Goal: Transaction & Acquisition: Purchase product/service

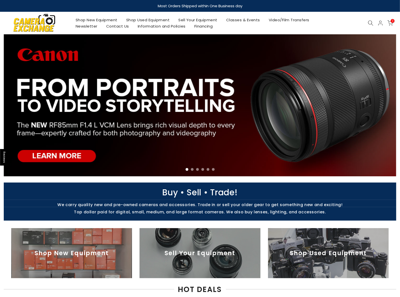
click at [152, 19] on link "Shop Used Equipment" at bounding box center [148, 20] width 52 height 6
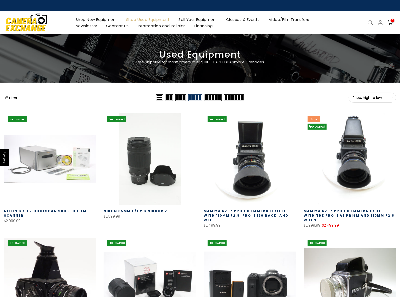
click at [13, 98] on button "Filter" at bounding box center [11, 97] width 14 height 5
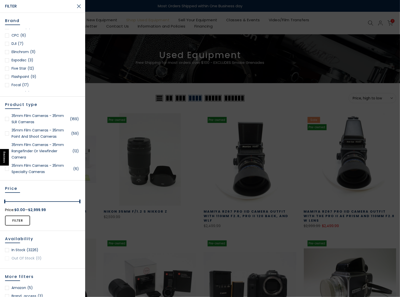
scroll to position [175, 0]
click at [7, 89] on div at bounding box center [7, 89] width 4 height 4
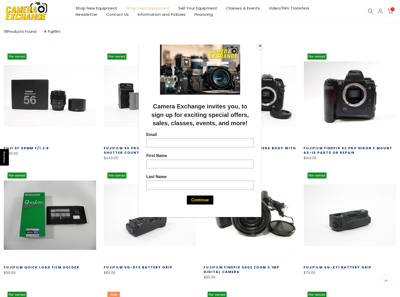
scroll to position [88, 0]
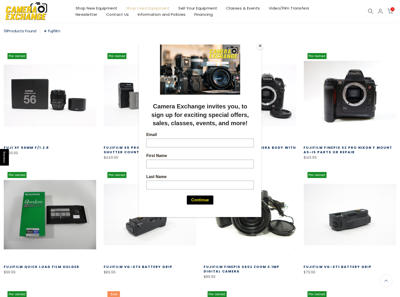
click at [261, 45] on button "Close" at bounding box center [261, 46] width 8 height 8
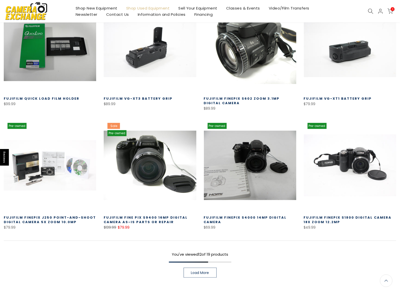
scroll to position [319, 0]
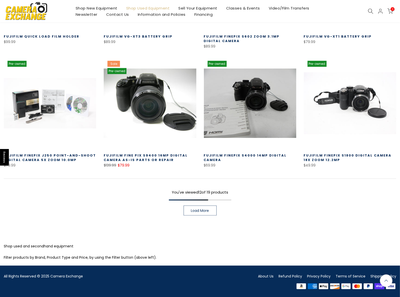
click at [197, 209] on span "Load More" at bounding box center [200, 211] width 18 height 4
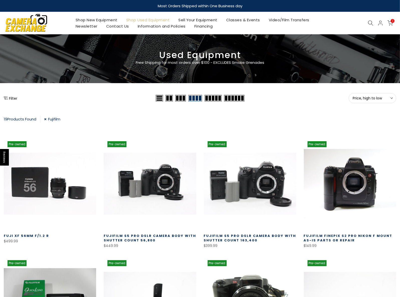
click at [45, 118] on link "Fujifilm" at bounding box center [52, 119] width 16 height 7
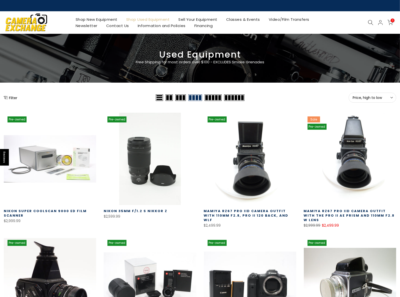
click at [12, 98] on button "Filter" at bounding box center [11, 97] width 14 height 5
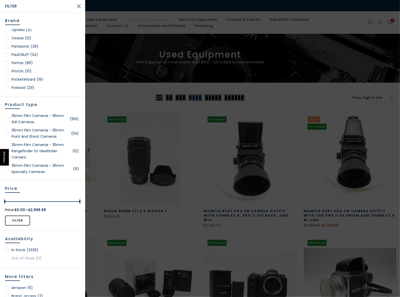
scroll to position [436, 0]
click at [8, 52] on div at bounding box center [7, 51] width 4 height 4
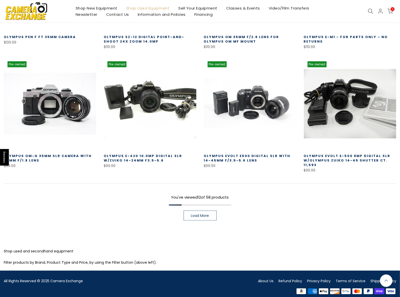
scroll to position [322, 0]
click at [193, 214] on span "Load More" at bounding box center [200, 216] width 18 height 4
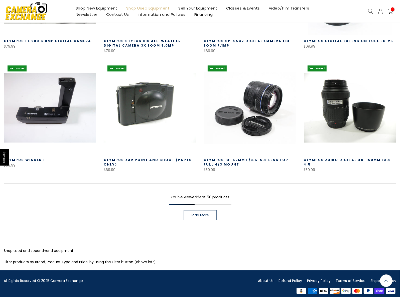
scroll to position [682, 0]
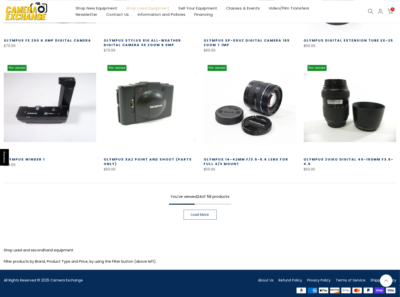
click at [196, 213] on span "Load More" at bounding box center [200, 215] width 18 height 4
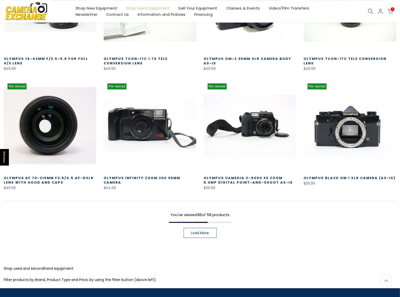
scroll to position [1039, 0]
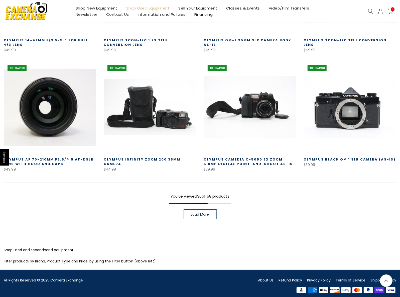
click at [199, 213] on span "Load More" at bounding box center [200, 215] width 18 height 4
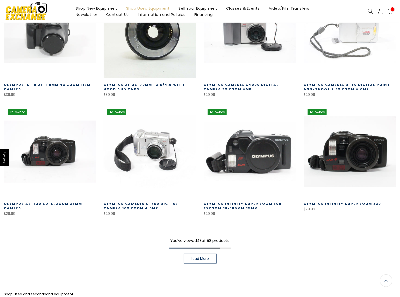
scroll to position [1352, 0]
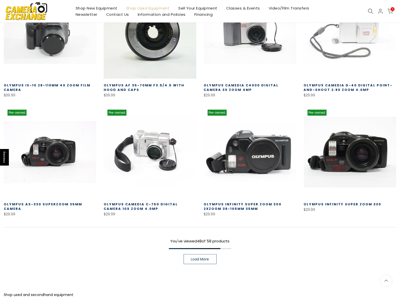
click at [201, 258] on span "Load More" at bounding box center [200, 260] width 18 height 4
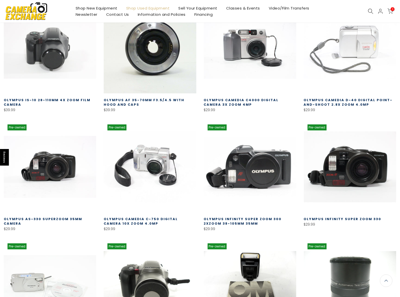
scroll to position [1338, 0]
